Goal: Information Seeking & Learning: Learn about a topic

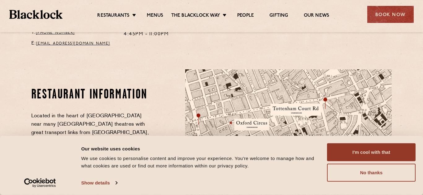
scroll to position [274, 0]
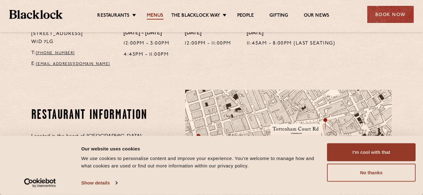
click at [154, 15] on link "Menus" at bounding box center [155, 16] width 17 height 7
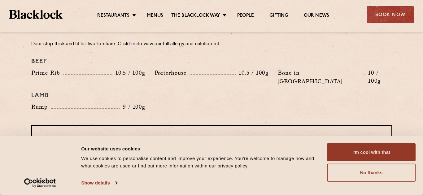
scroll to position [716, 0]
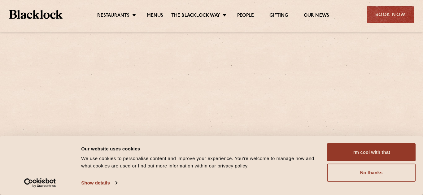
scroll to position [274, 0]
